Goal: Book appointment/travel/reservation

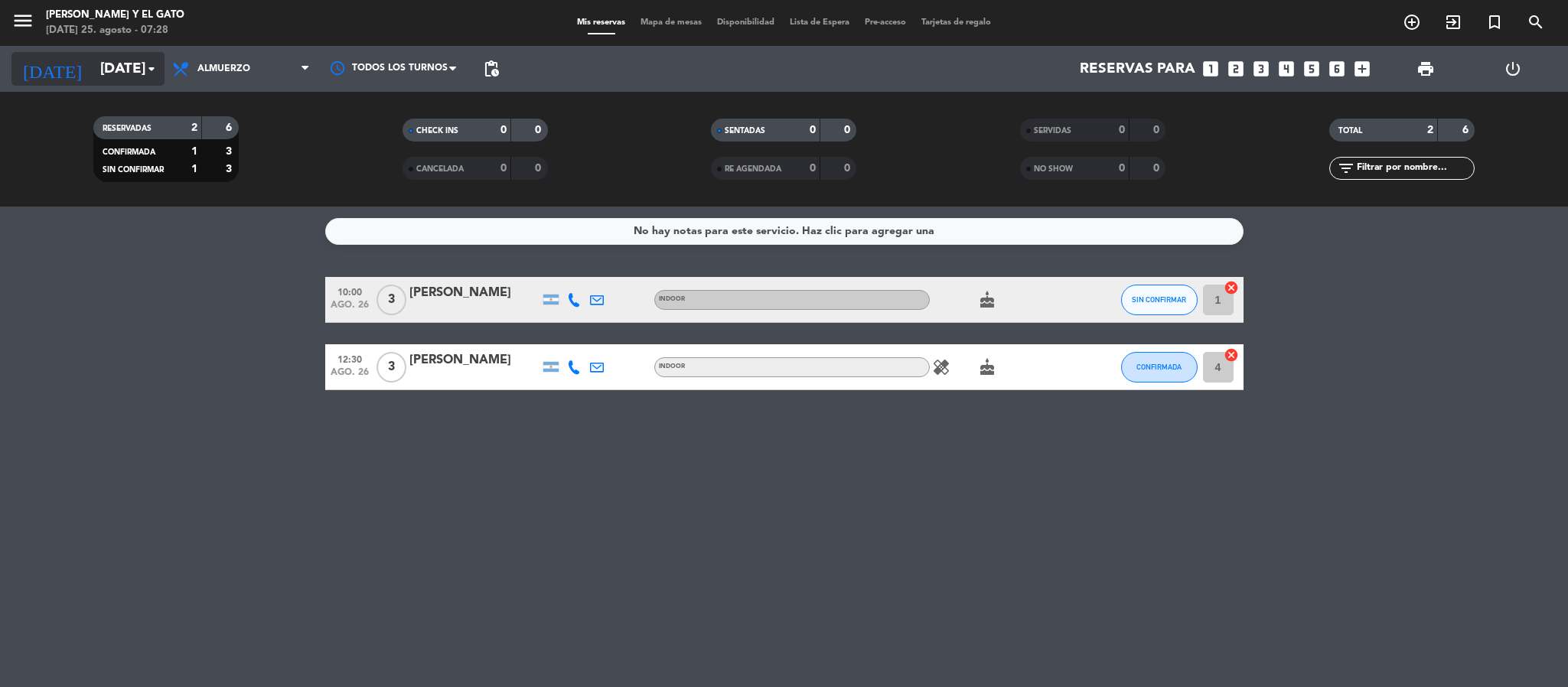
click at [138, 62] on input "[DATE]" at bounding box center [185, 69] width 185 height 33
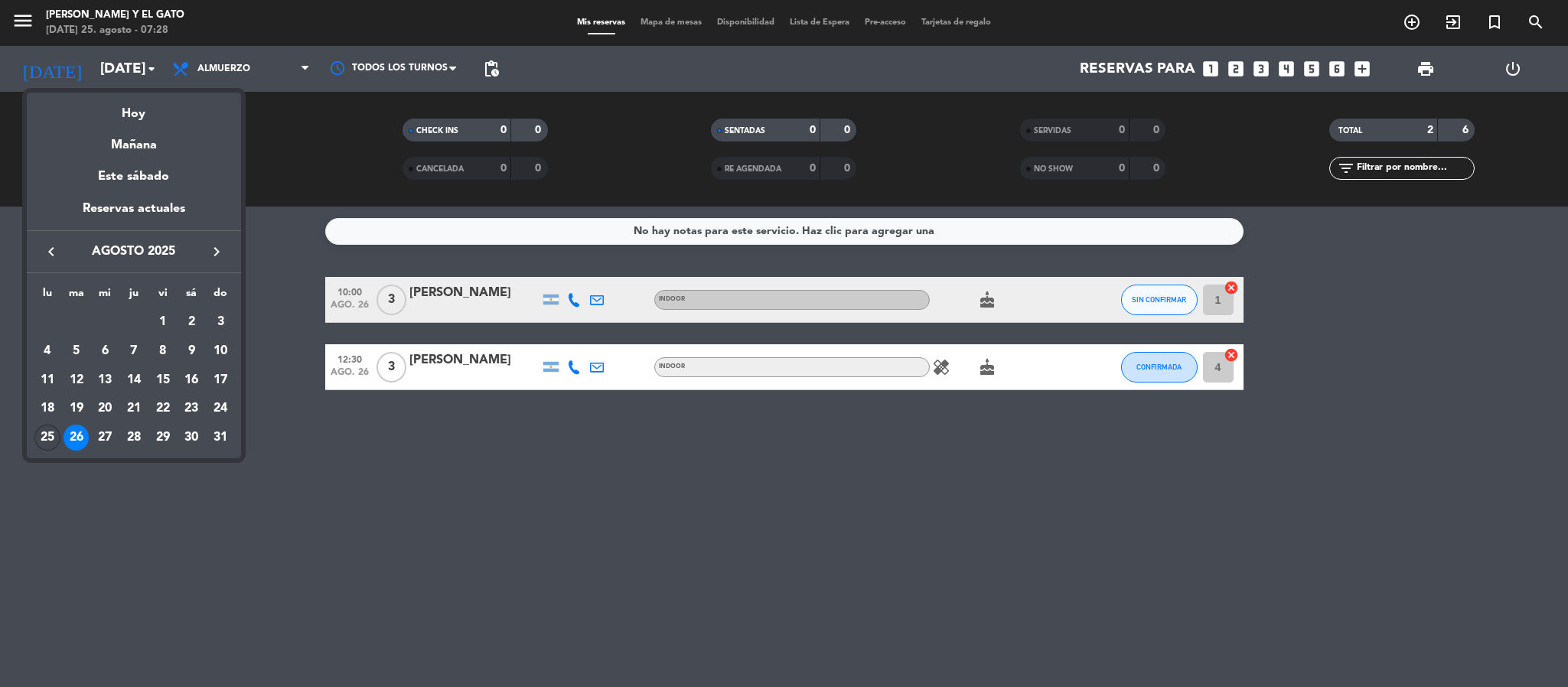
click at [38, 431] on div "25" at bounding box center [48, 438] width 26 height 26
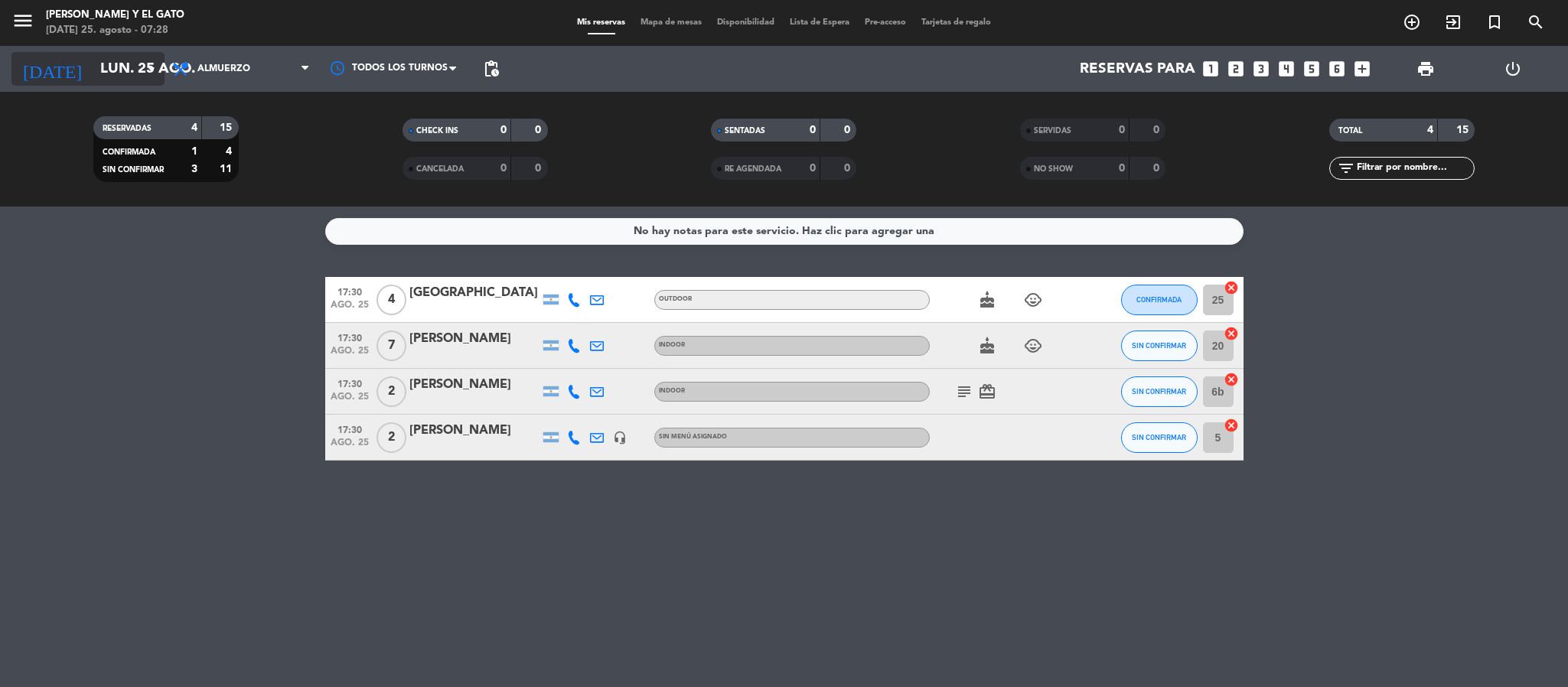
click at [125, 72] on input "lun. 25 ago." at bounding box center [185, 69] width 185 height 33
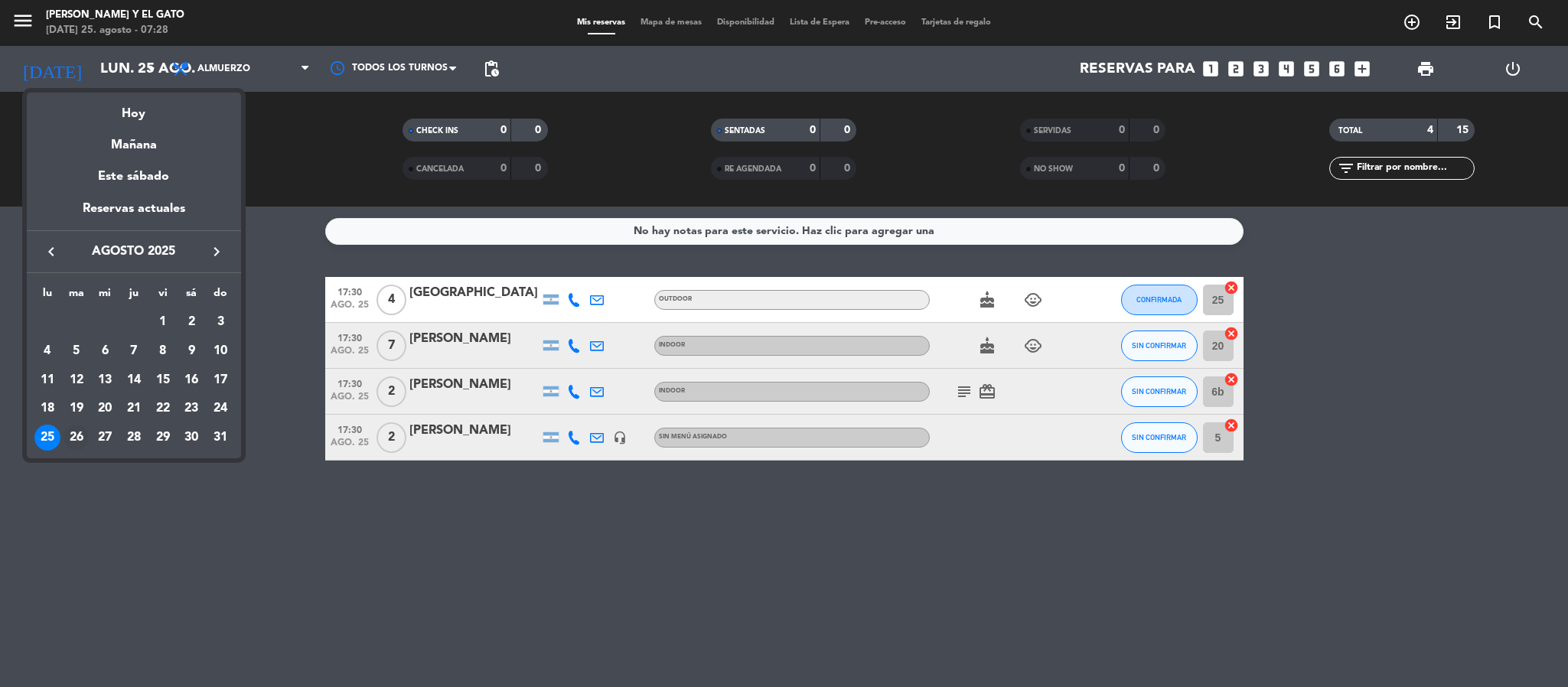
click at [79, 441] on div "26" at bounding box center [77, 438] width 26 height 26
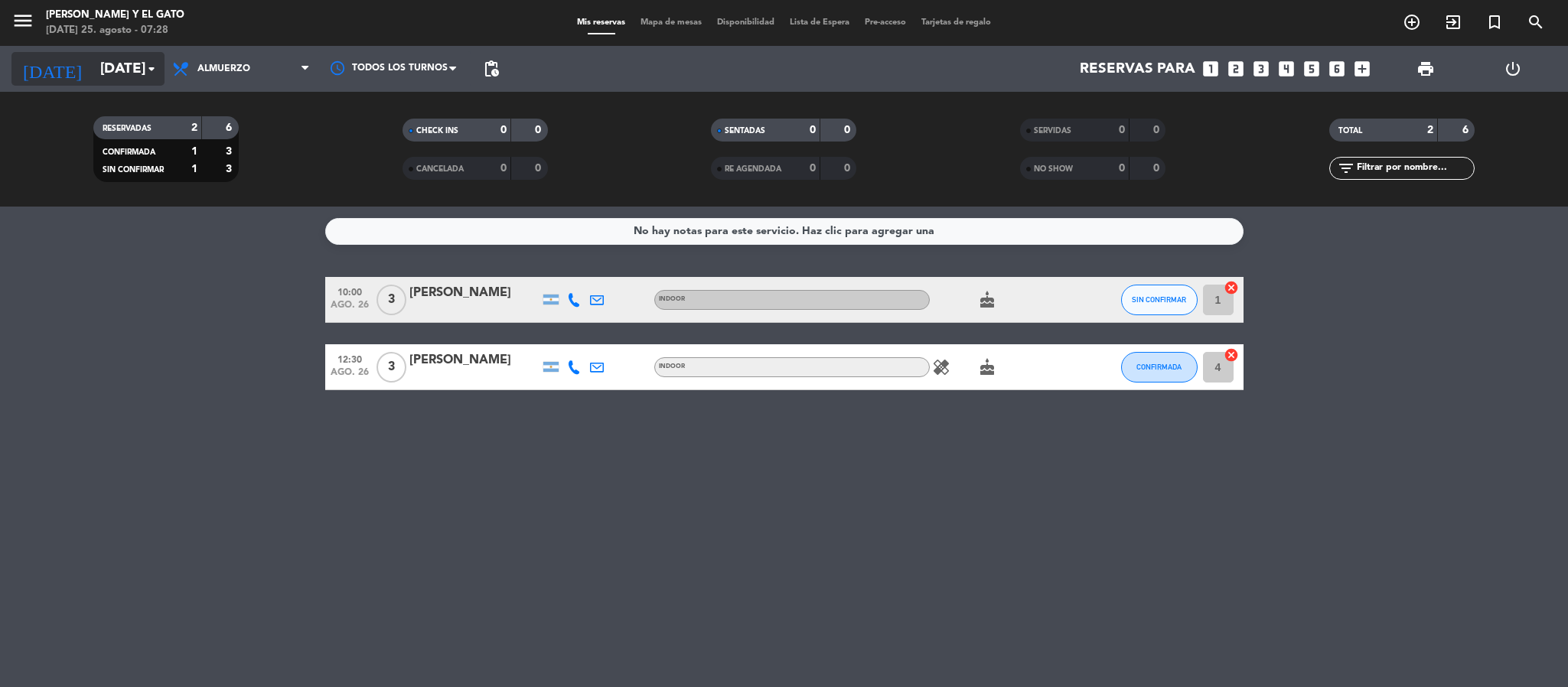
click at [156, 69] on icon "arrow_drop_down" at bounding box center [151, 69] width 18 height 18
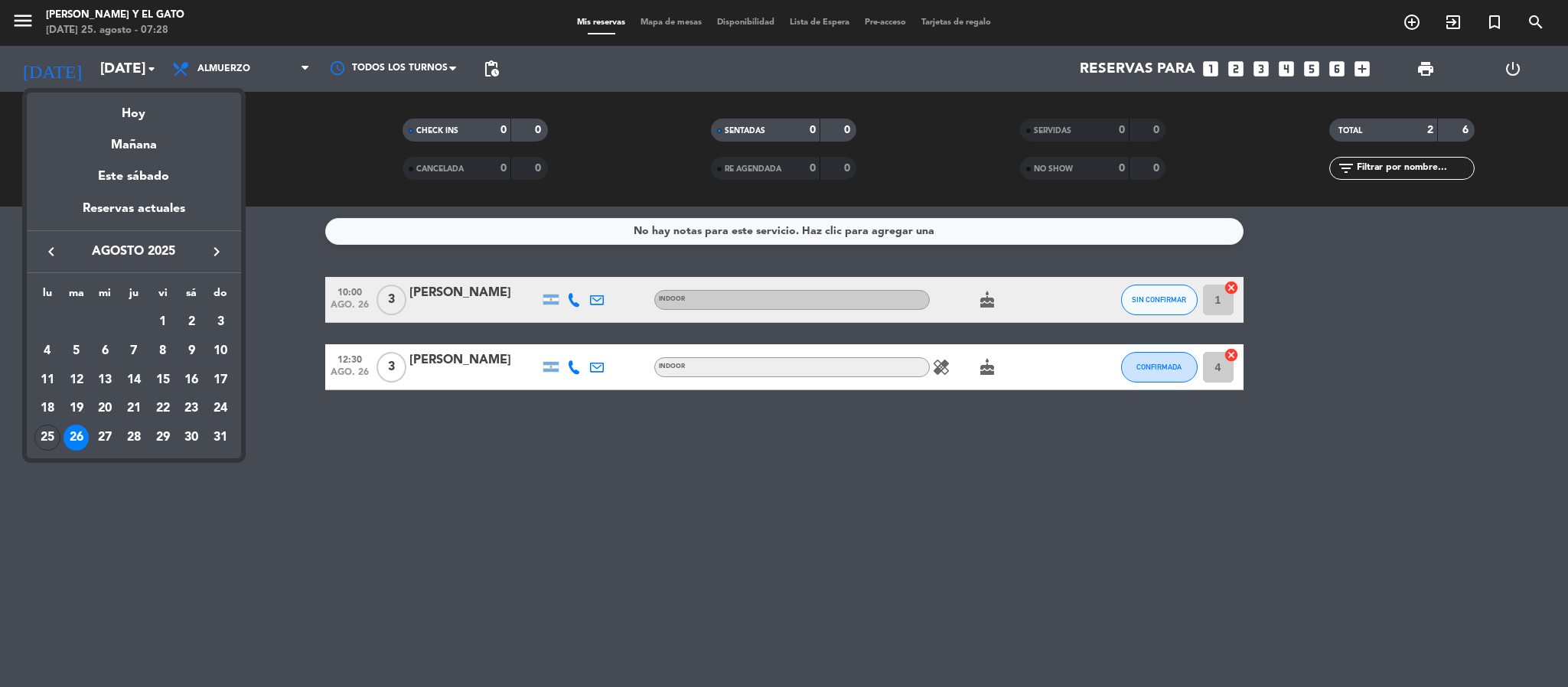
click at [101, 432] on div "27" at bounding box center [105, 438] width 26 height 26
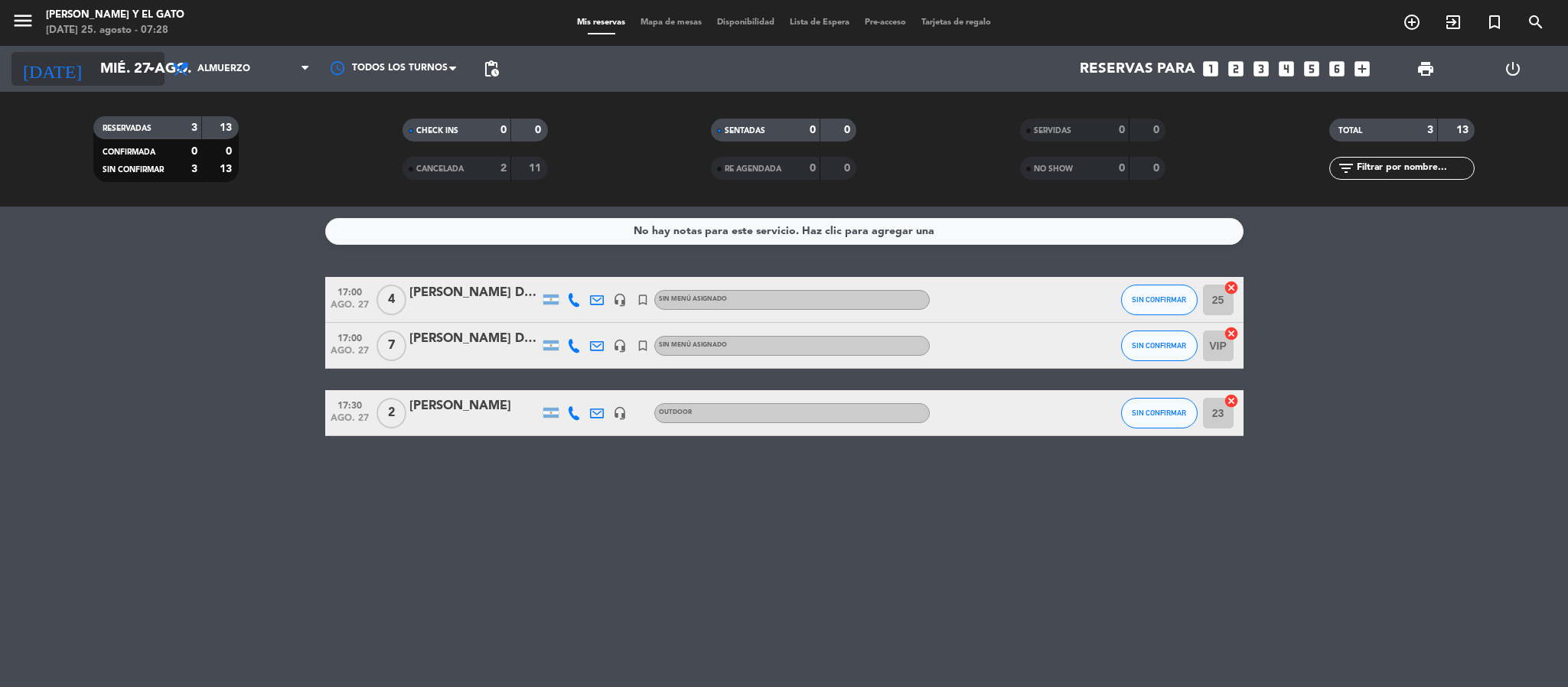
click at [102, 77] on input "mié. 27 ago." at bounding box center [185, 69] width 185 height 33
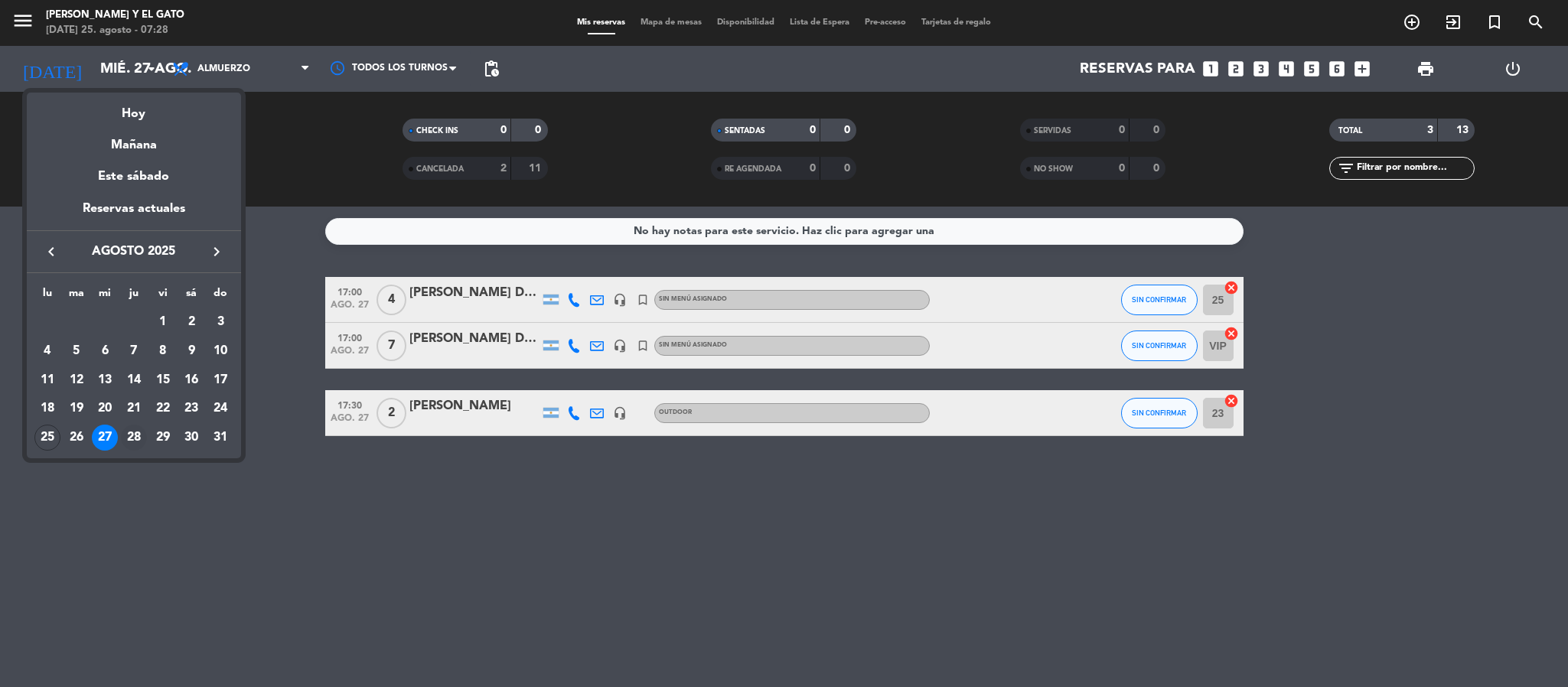
click at [134, 441] on div "28" at bounding box center [134, 438] width 26 height 26
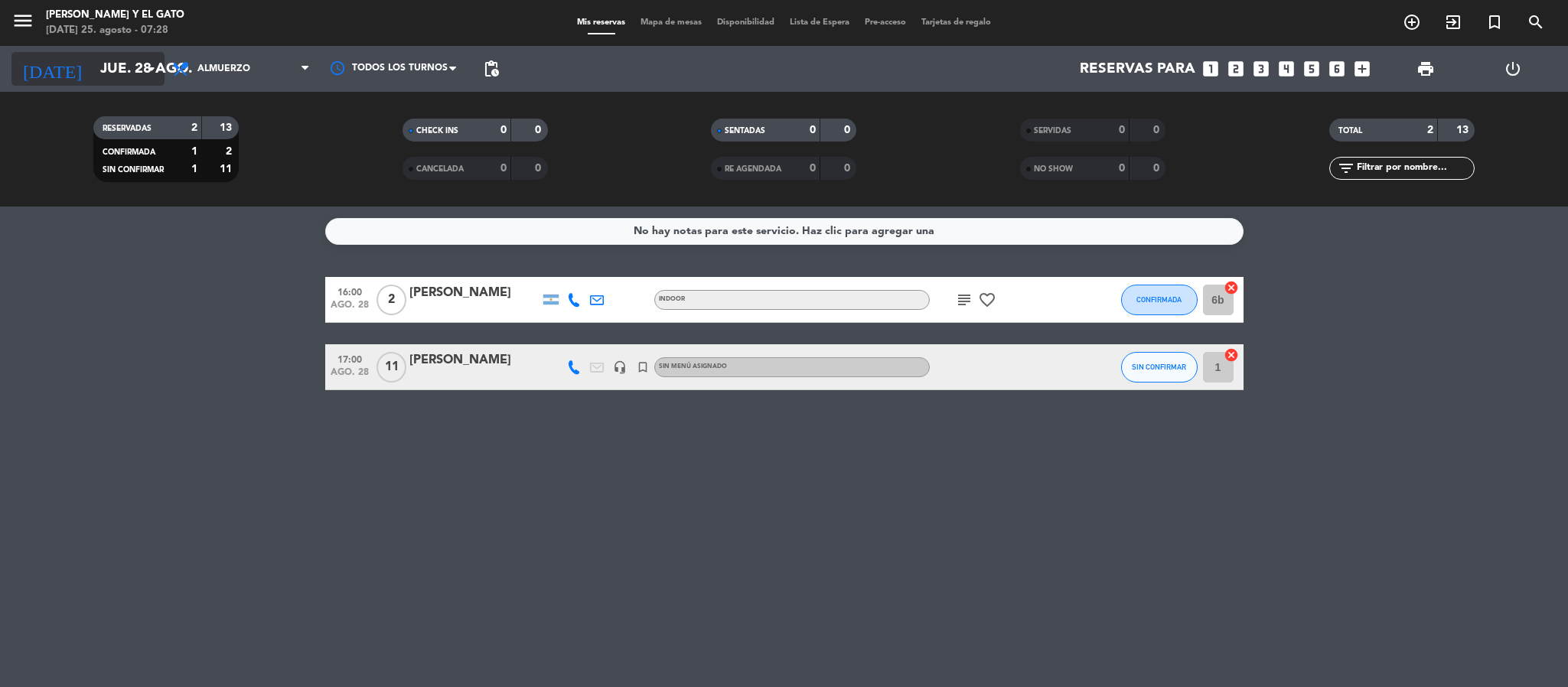
click at [114, 72] on input "jue. 28 ago." at bounding box center [185, 69] width 185 height 33
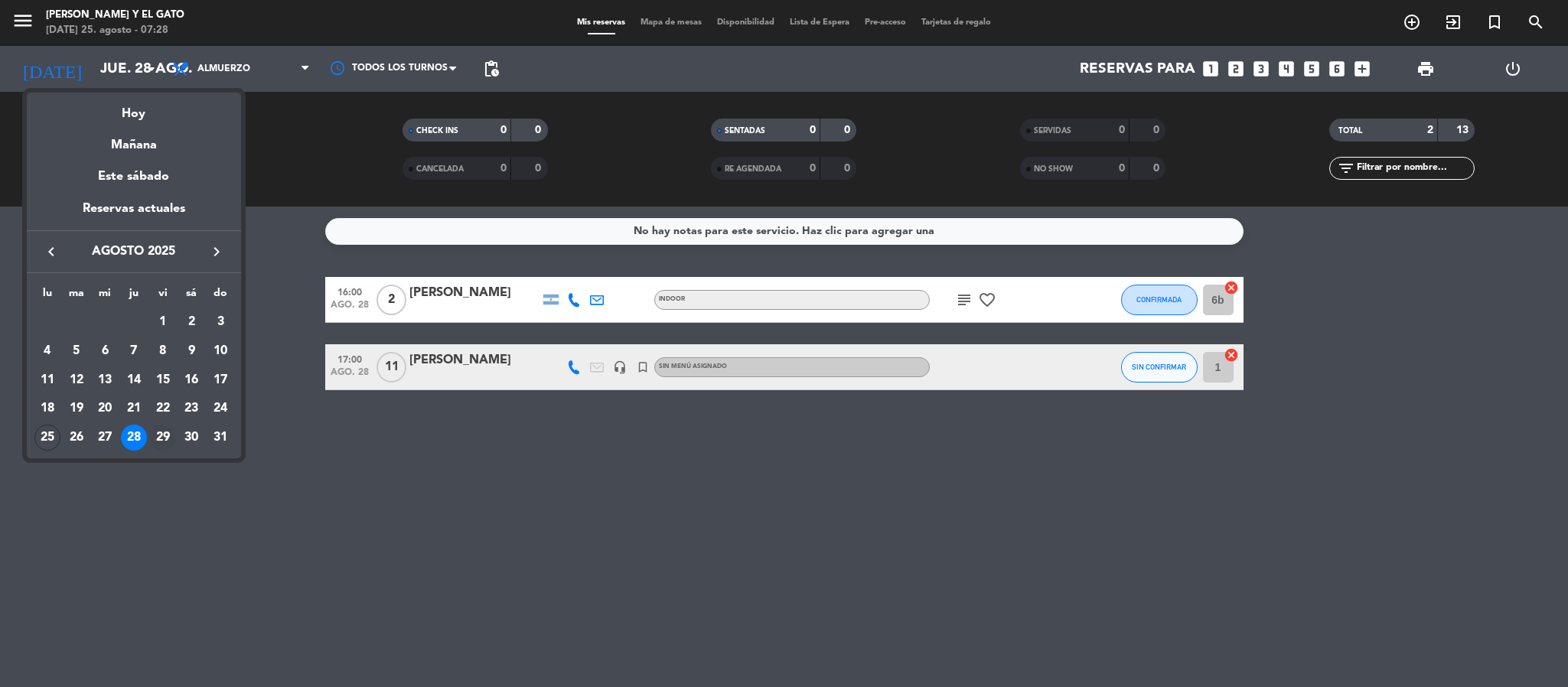
click at [152, 436] on div "29" at bounding box center [163, 438] width 26 height 26
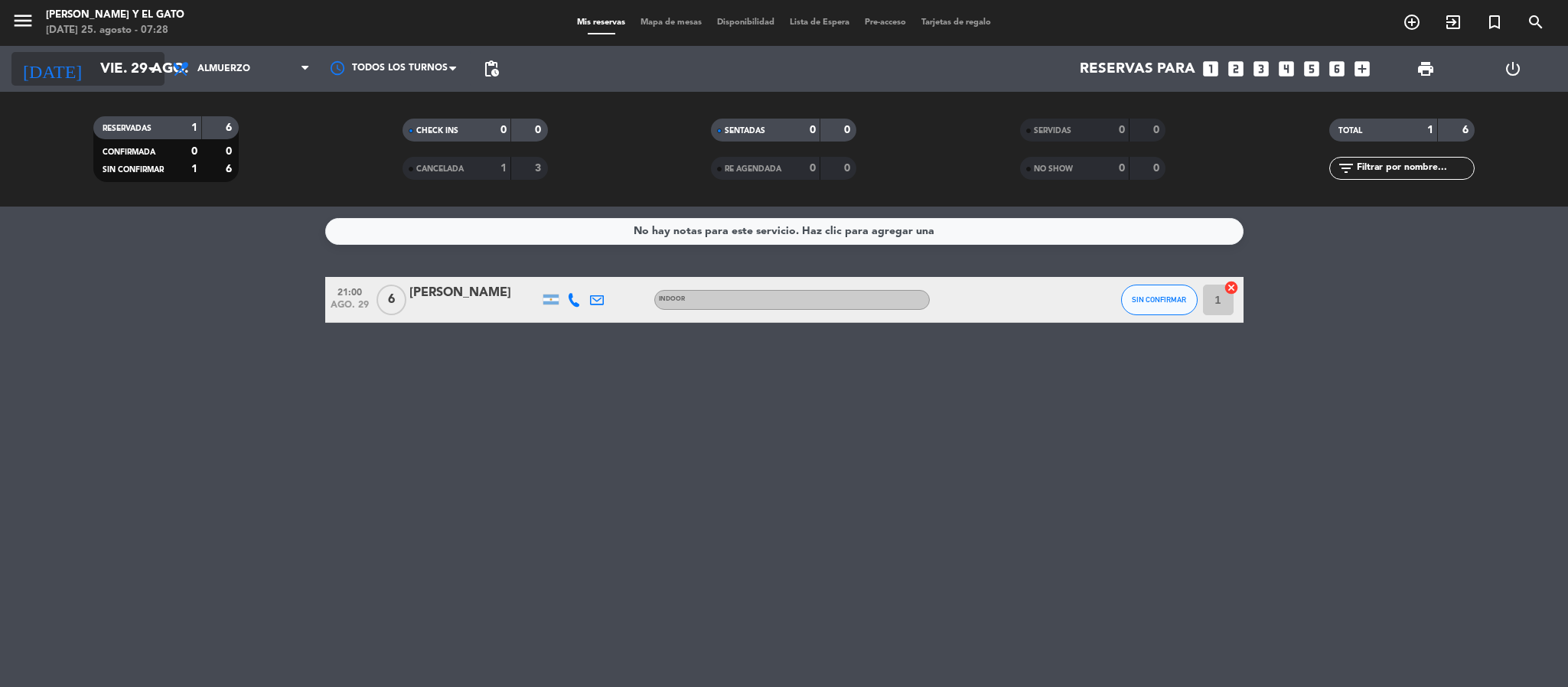
click at [102, 64] on input "vie. 29 ago." at bounding box center [185, 69] width 185 height 33
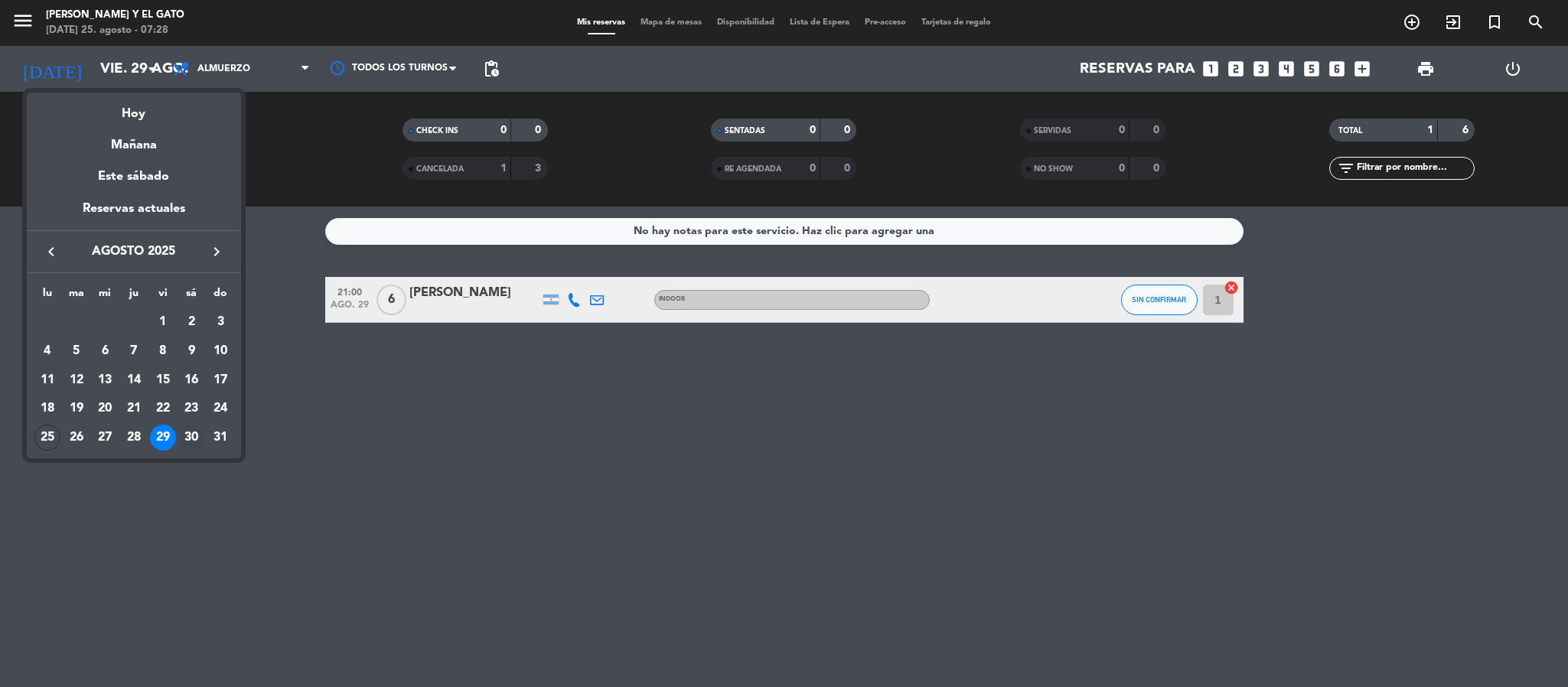
click at [181, 428] on td "30" at bounding box center [192, 437] width 29 height 29
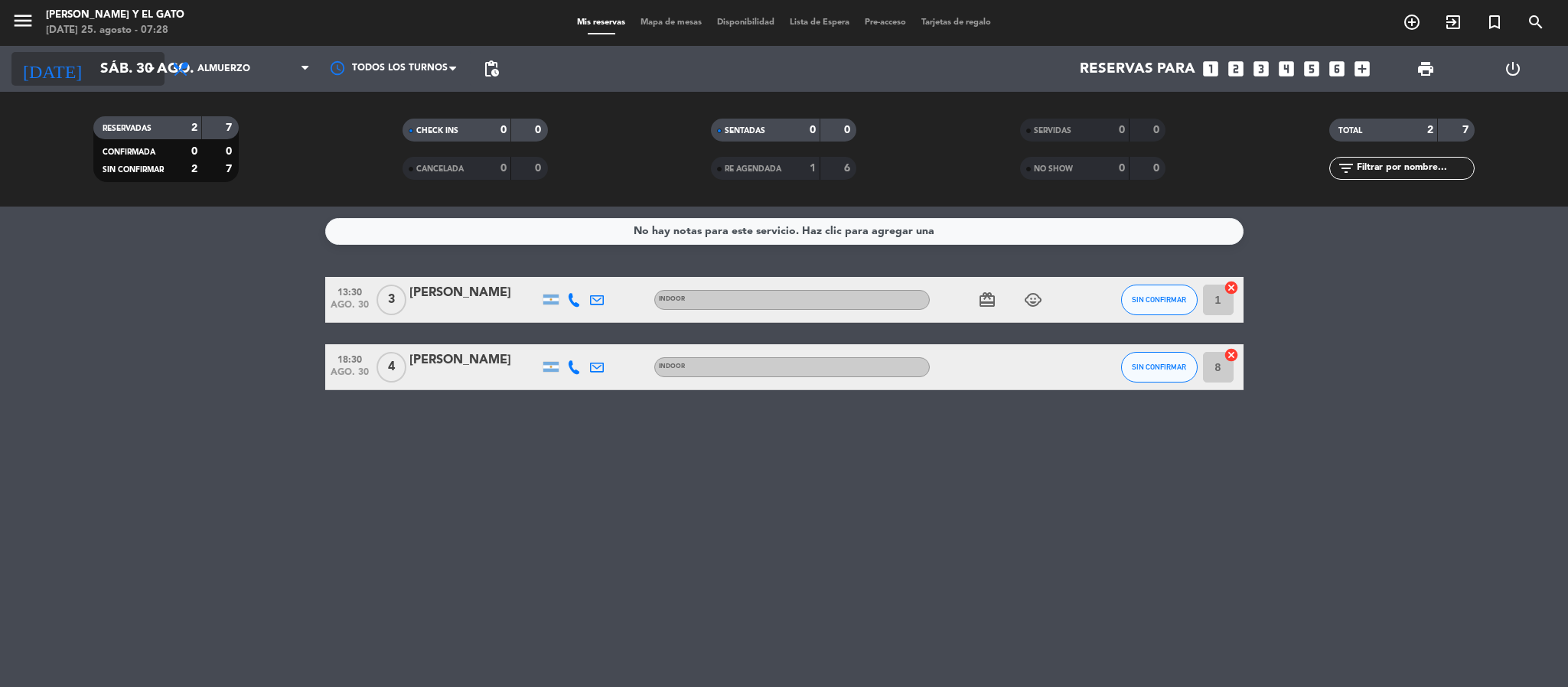
click at [92, 73] on input "sáb. 30 ago." at bounding box center [185, 69] width 185 height 33
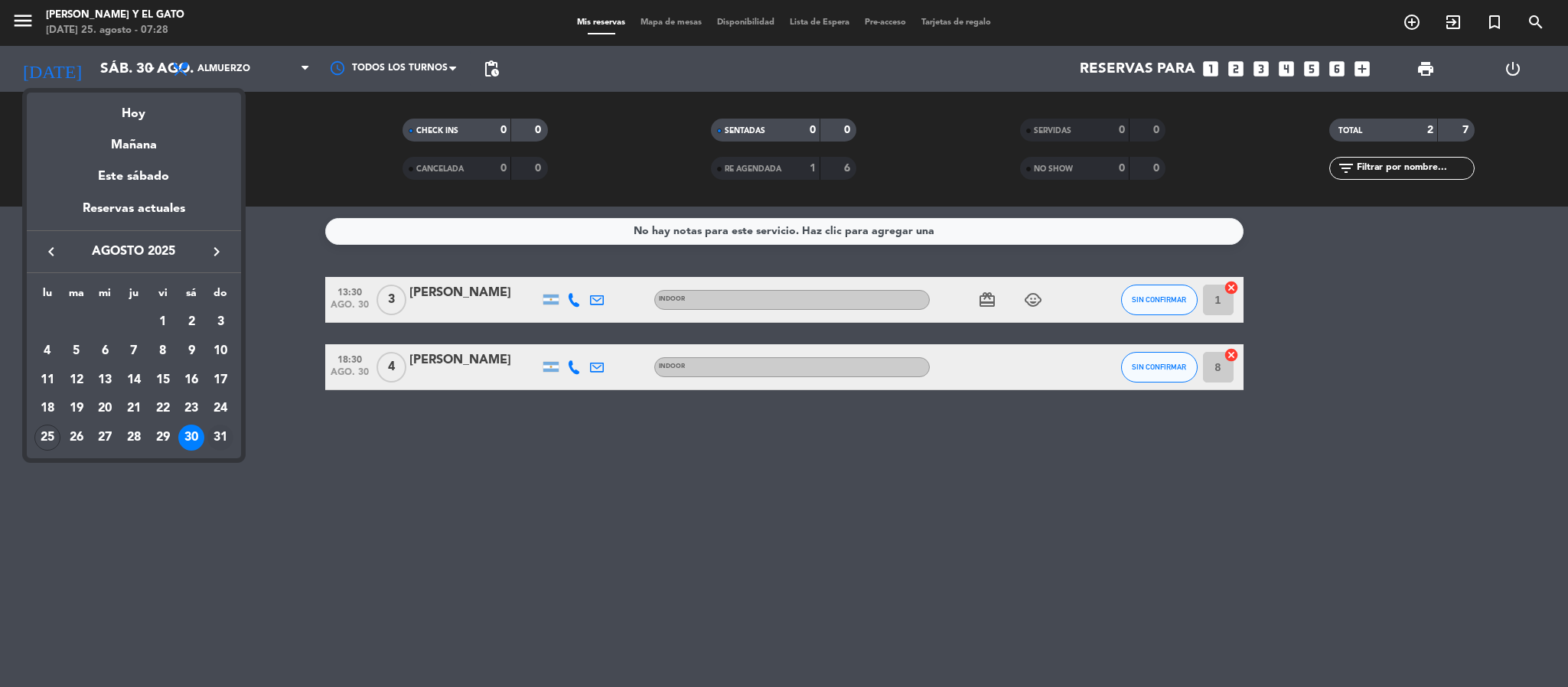
click at [218, 431] on div "31" at bounding box center [221, 438] width 26 height 26
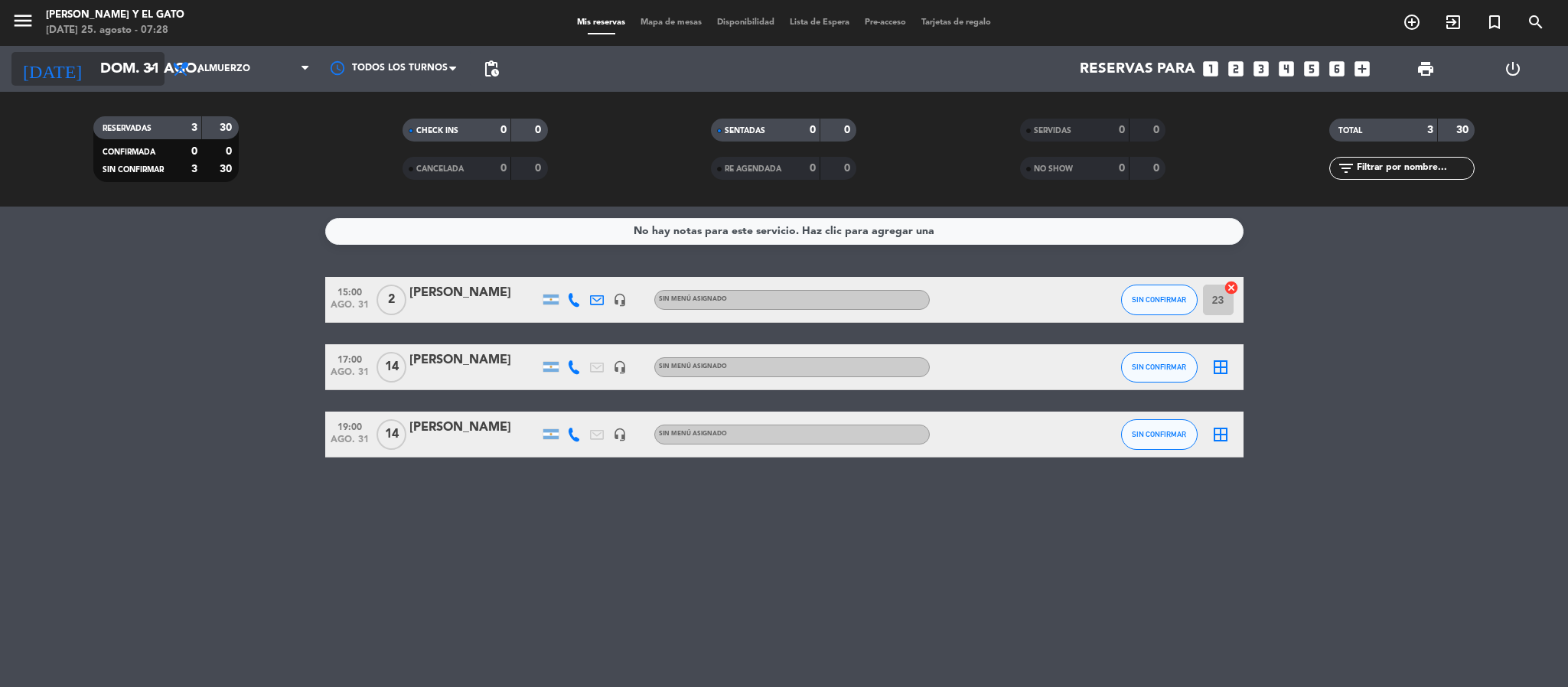
click at [92, 69] on input "dom. 31 ago." at bounding box center [185, 69] width 185 height 33
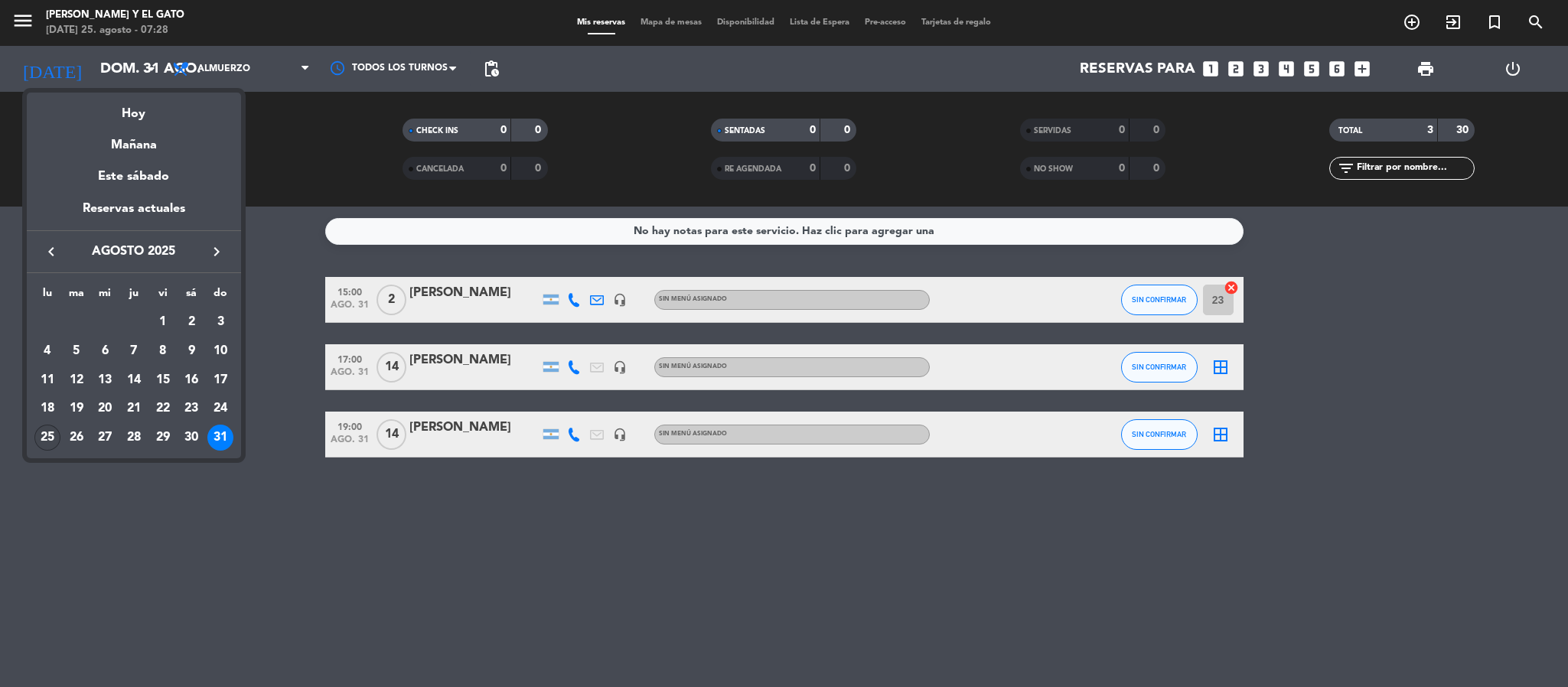
click at [37, 437] on div "25" at bounding box center [48, 438] width 26 height 26
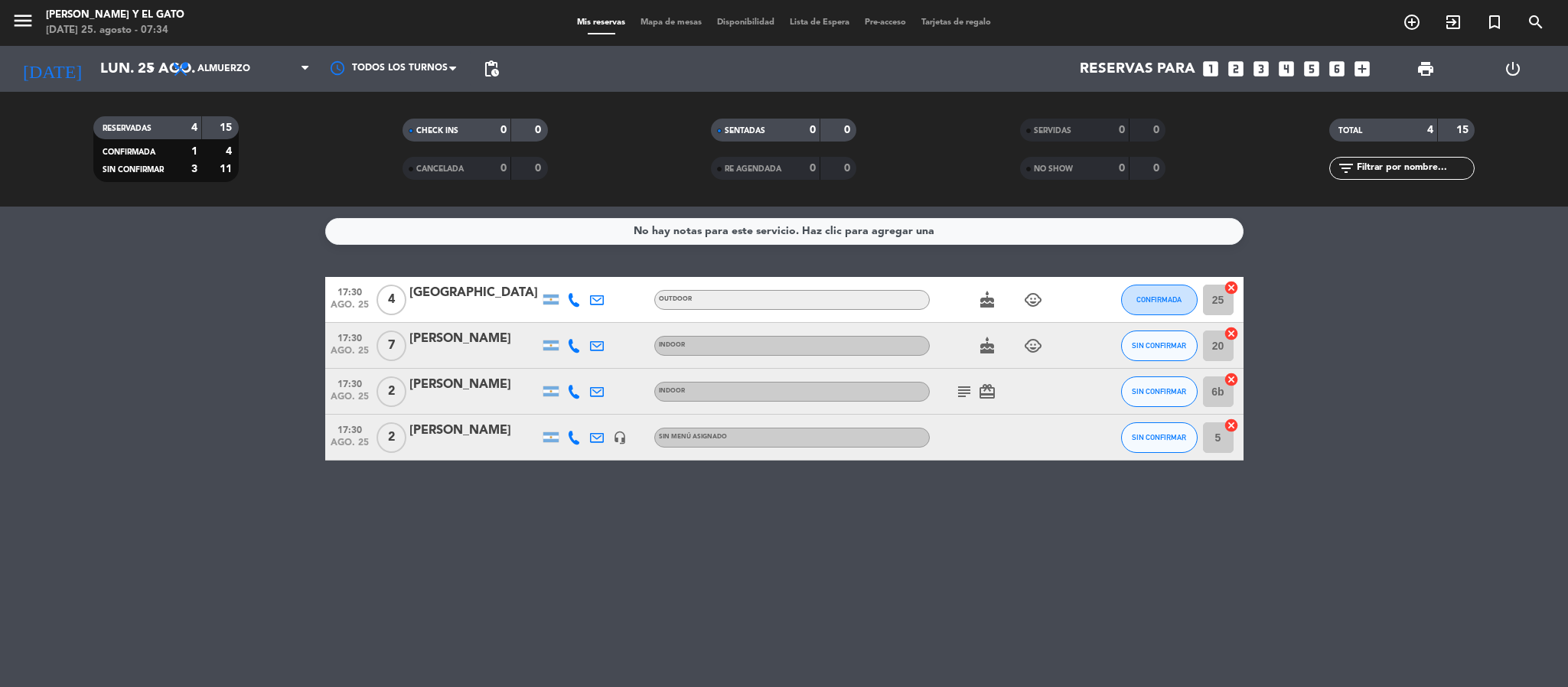
click at [74, 508] on div "No hay notas para este servicio. Haz clic para agregar una 17:30 [DATE] 4 [PERS…" at bounding box center [784, 447] width 1568 height 480
click at [150, 69] on icon "arrow_drop_down" at bounding box center [151, 69] width 18 height 18
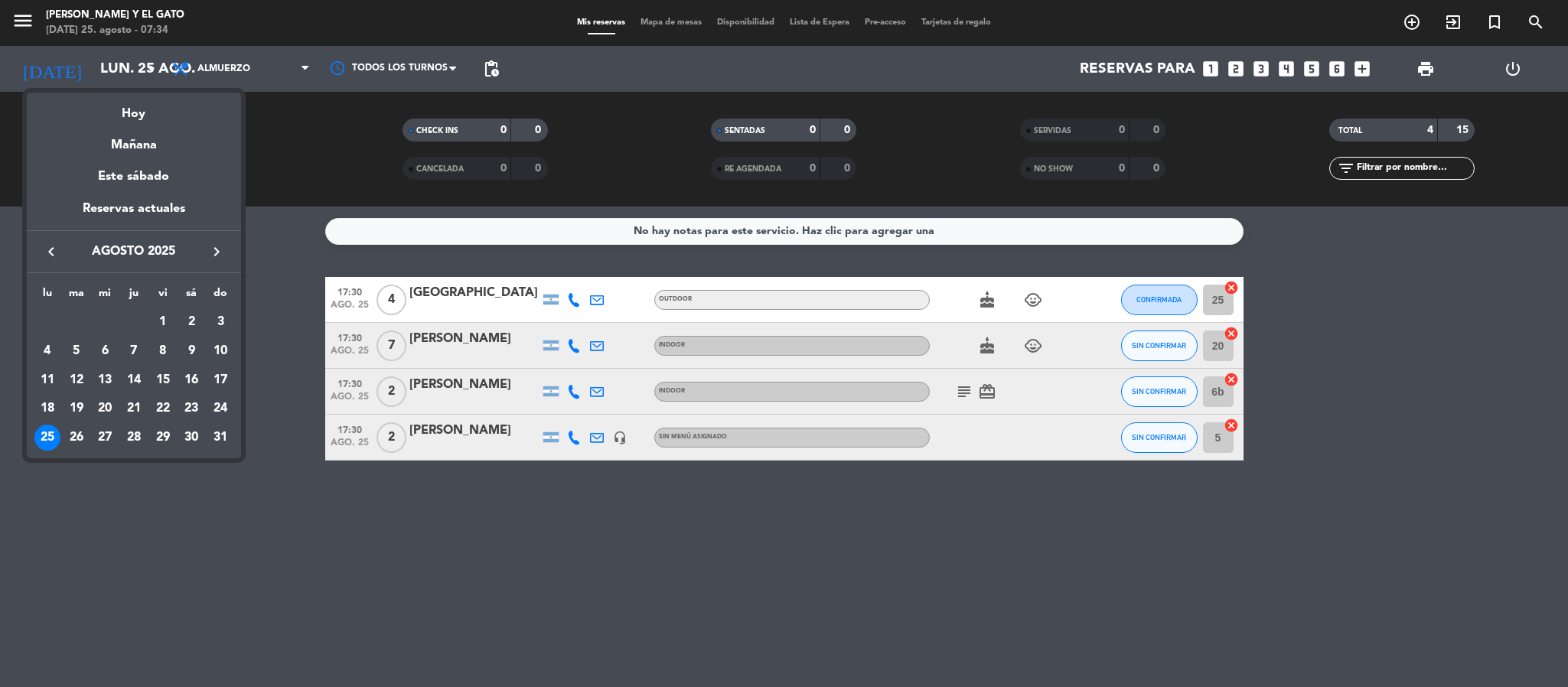
click at [1211, 559] on div at bounding box center [784, 343] width 1568 height 687
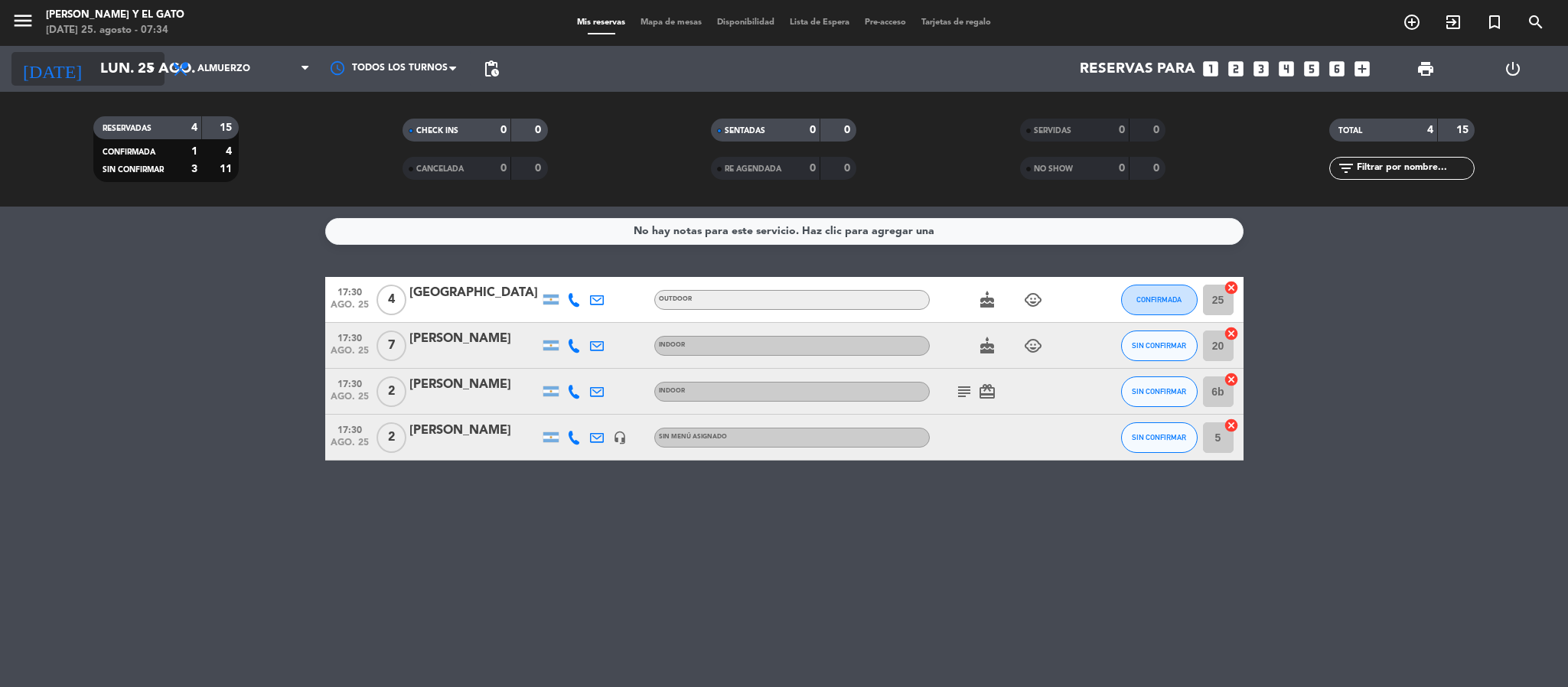
click at [92, 76] on input "lun. 25 ago." at bounding box center [185, 69] width 185 height 33
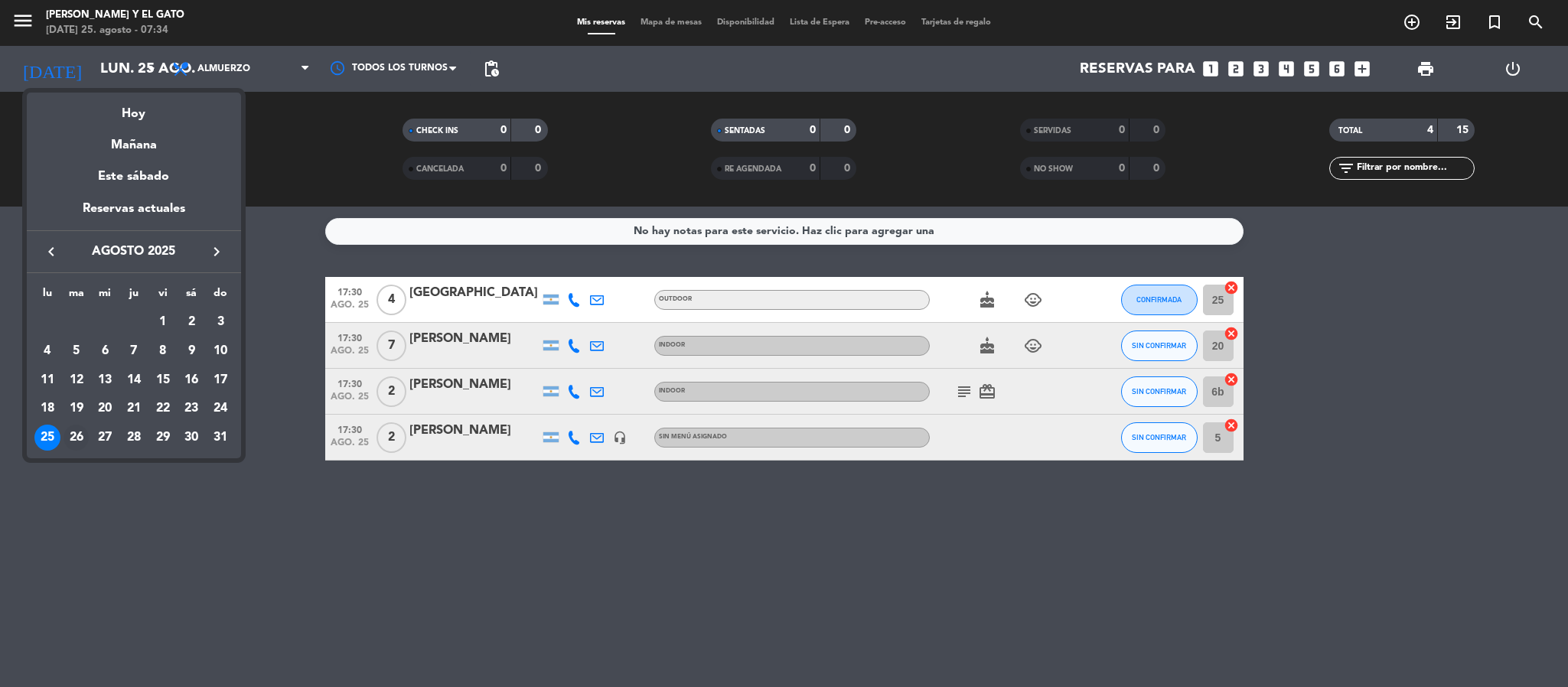
click at [84, 435] on div "26" at bounding box center [77, 438] width 26 height 26
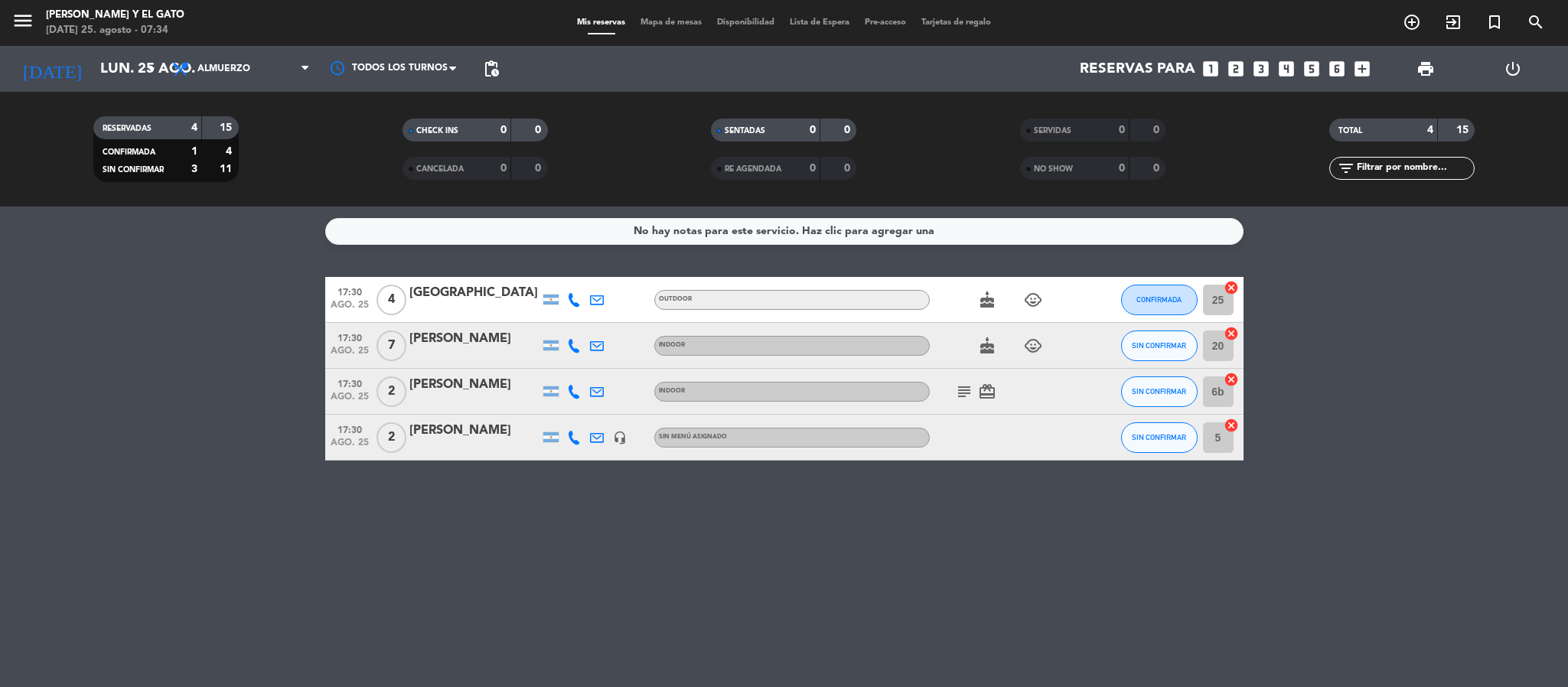
type input "[DATE]"
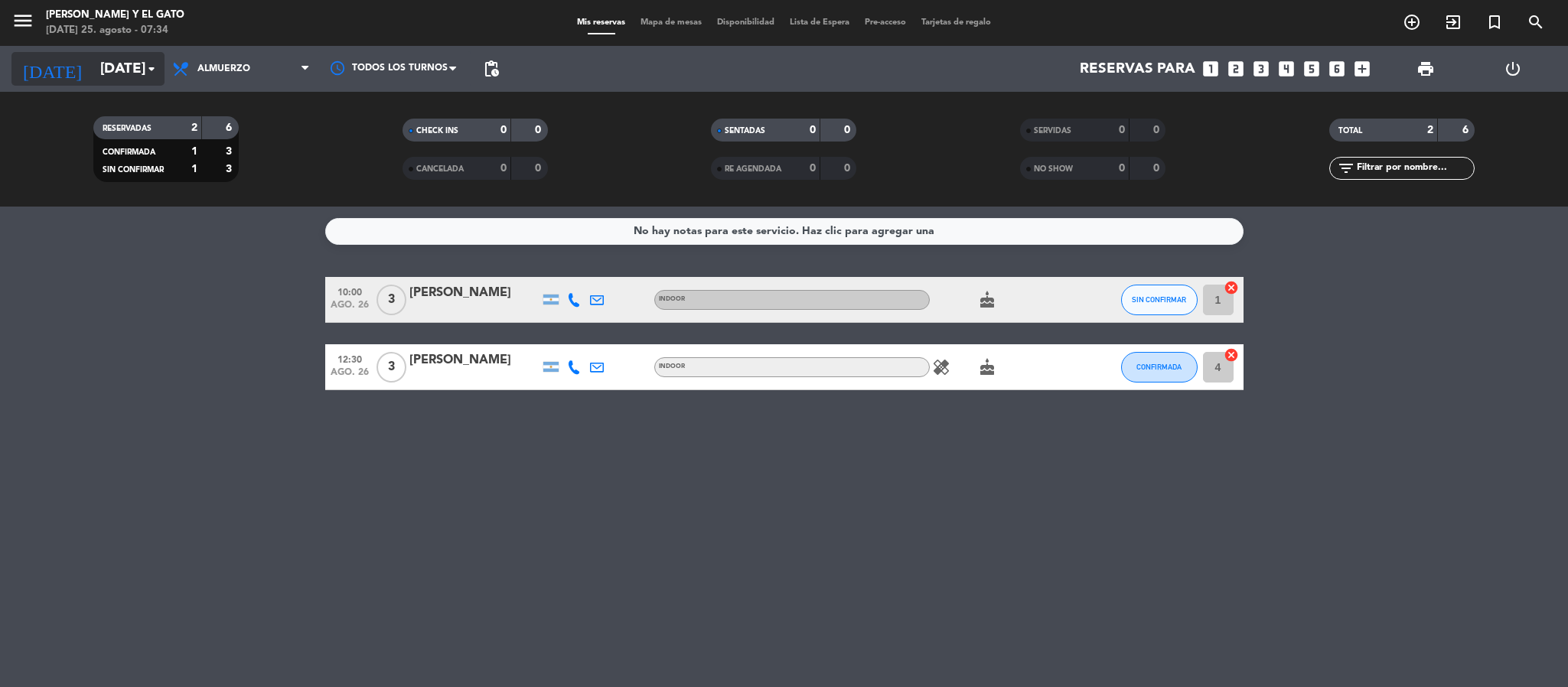
click at [92, 64] on input "[DATE]" at bounding box center [185, 69] width 185 height 33
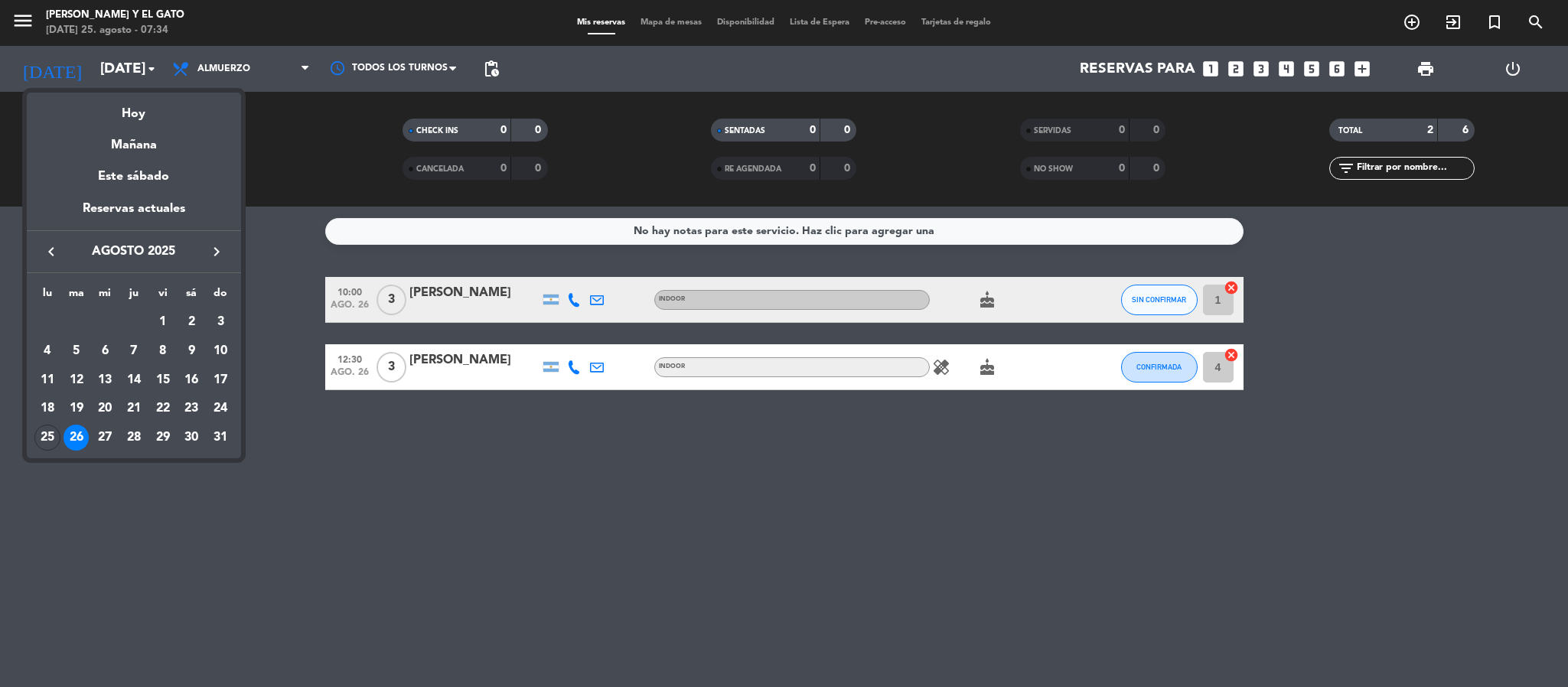
click at [389, 490] on div at bounding box center [784, 343] width 1568 height 687
